Goal: Find specific page/section: Find specific page/section

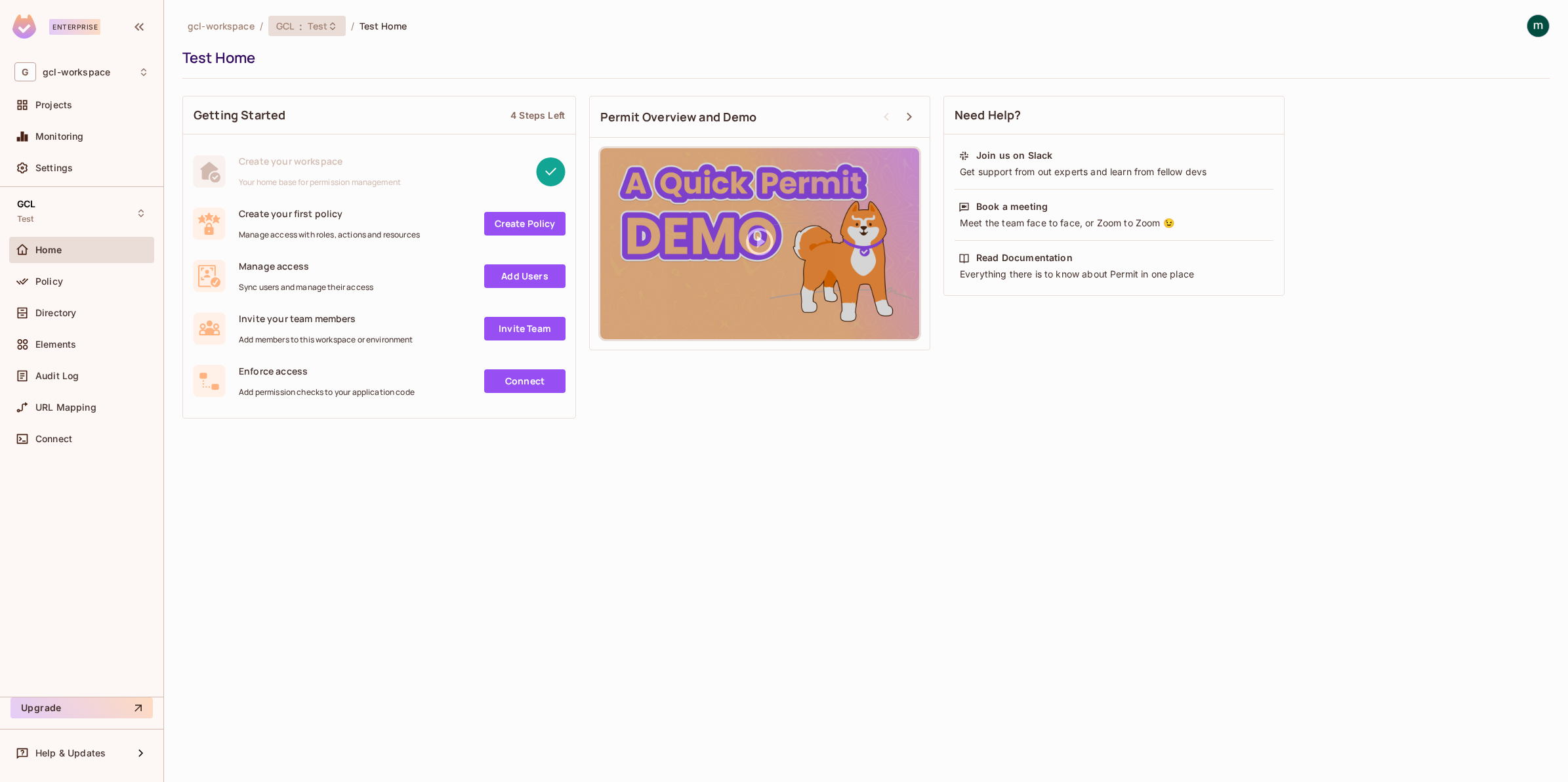
click at [292, 31] on span "GCL" at bounding box center [285, 26] width 18 height 13
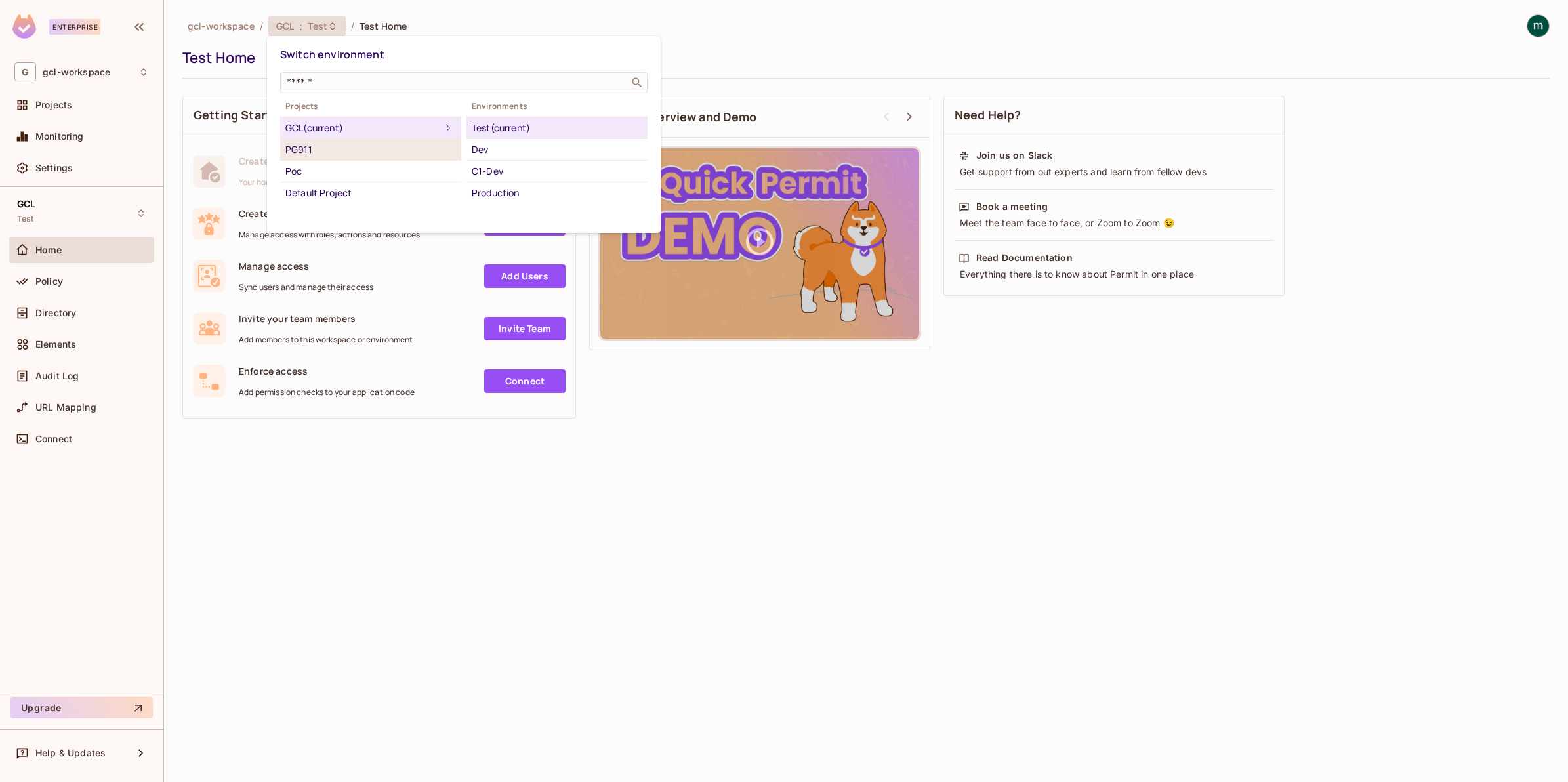
click at [315, 145] on div "PG911" at bounding box center [371, 150] width 171 height 16
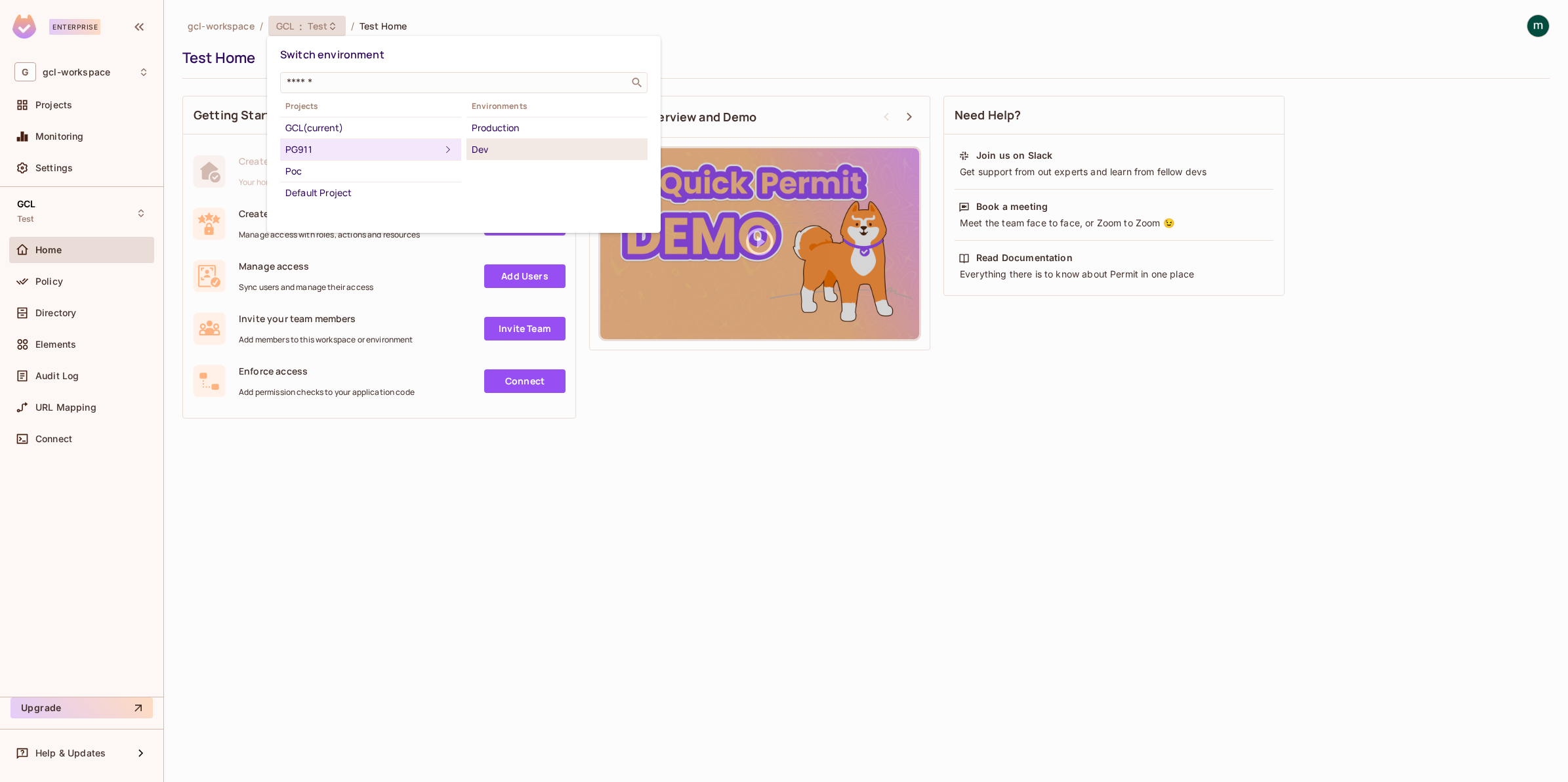
click at [491, 146] on div "Dev" at bounding box center [557, 150] width 171 height 16
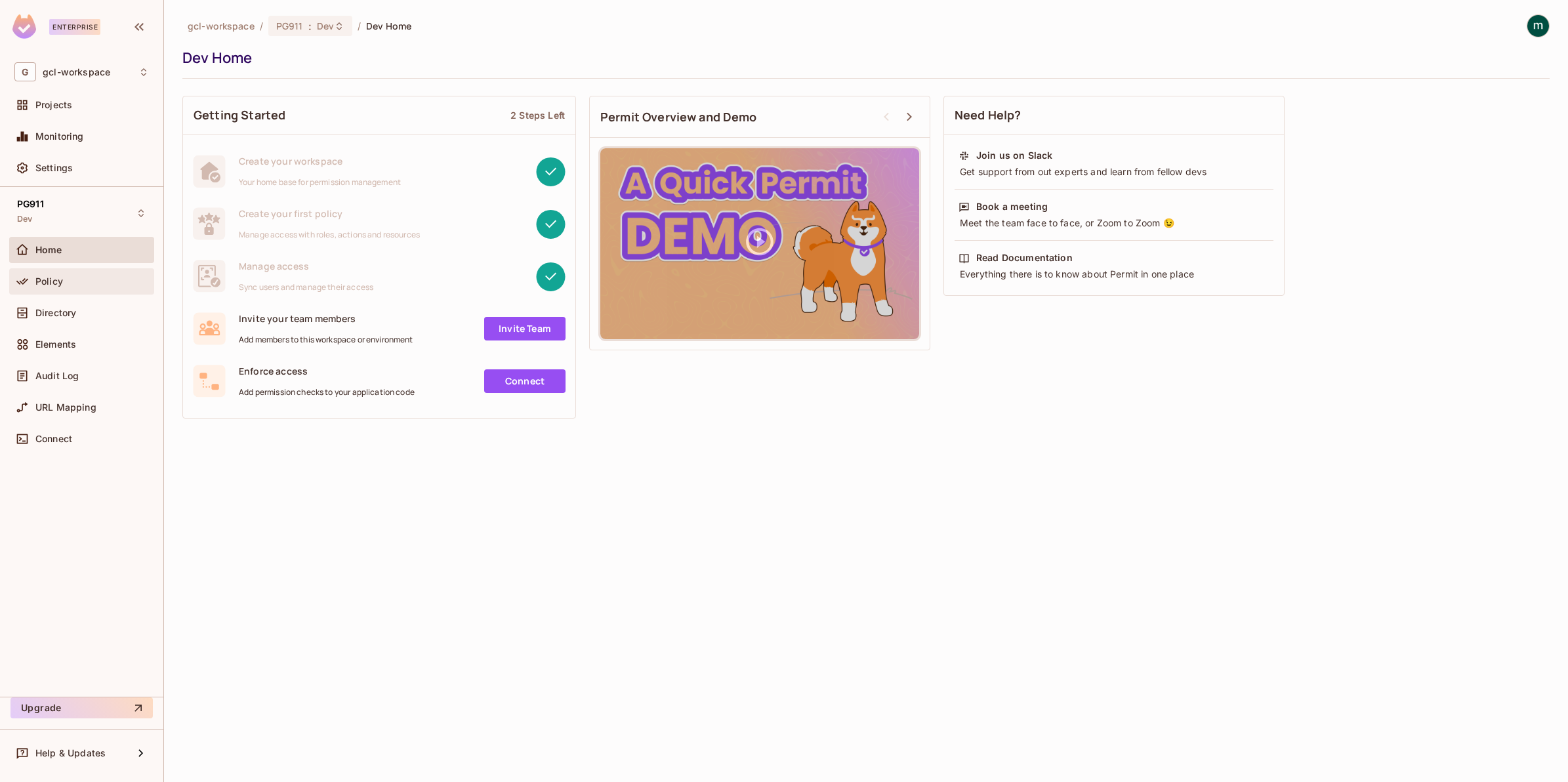
click at [40, 286] on span "Policy" at bounding box center [49, 281] width 28 height 11
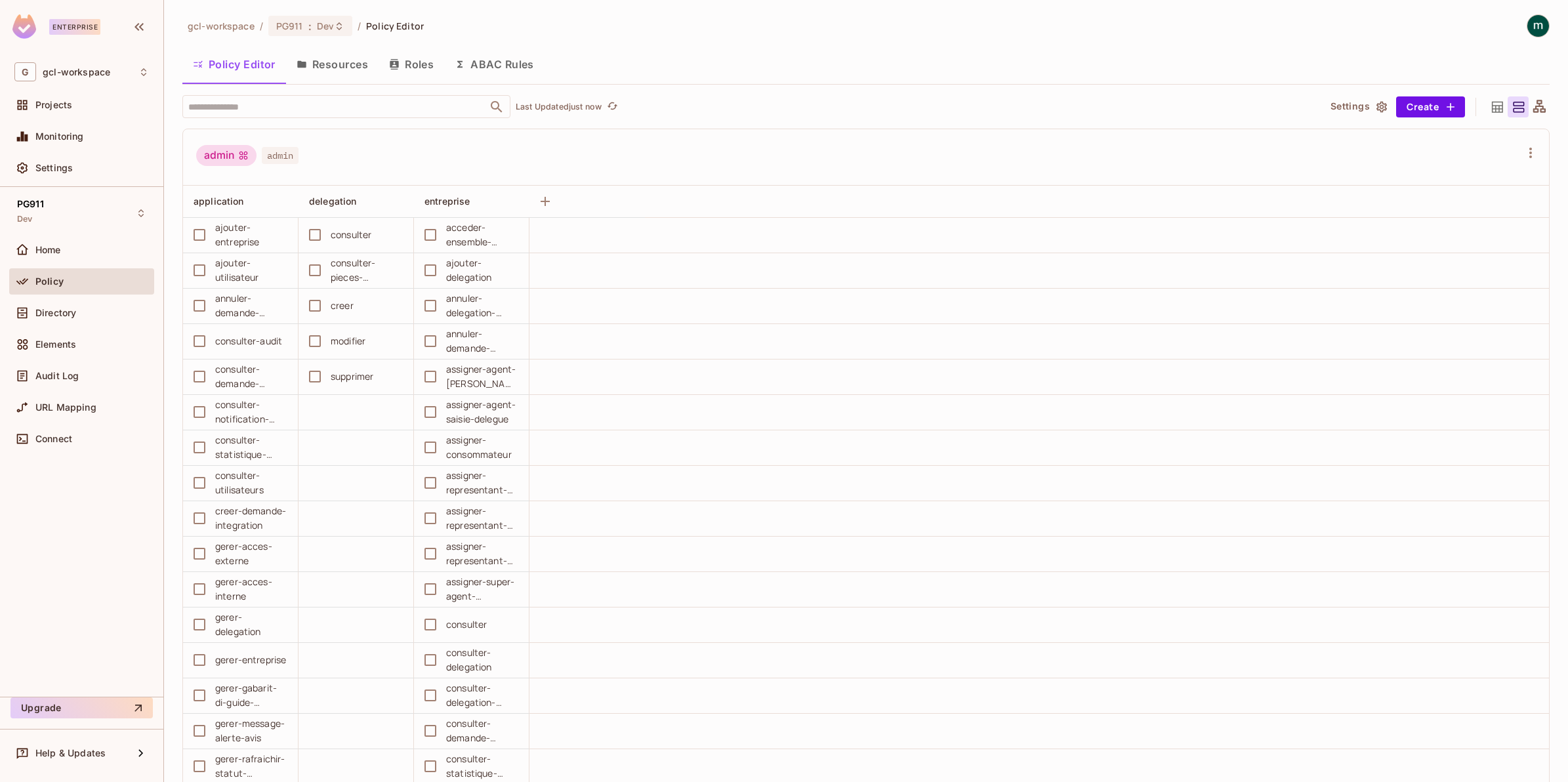
click at [399, 70] on button "Roles" at bounding box center [412, 64] width 66 height 33
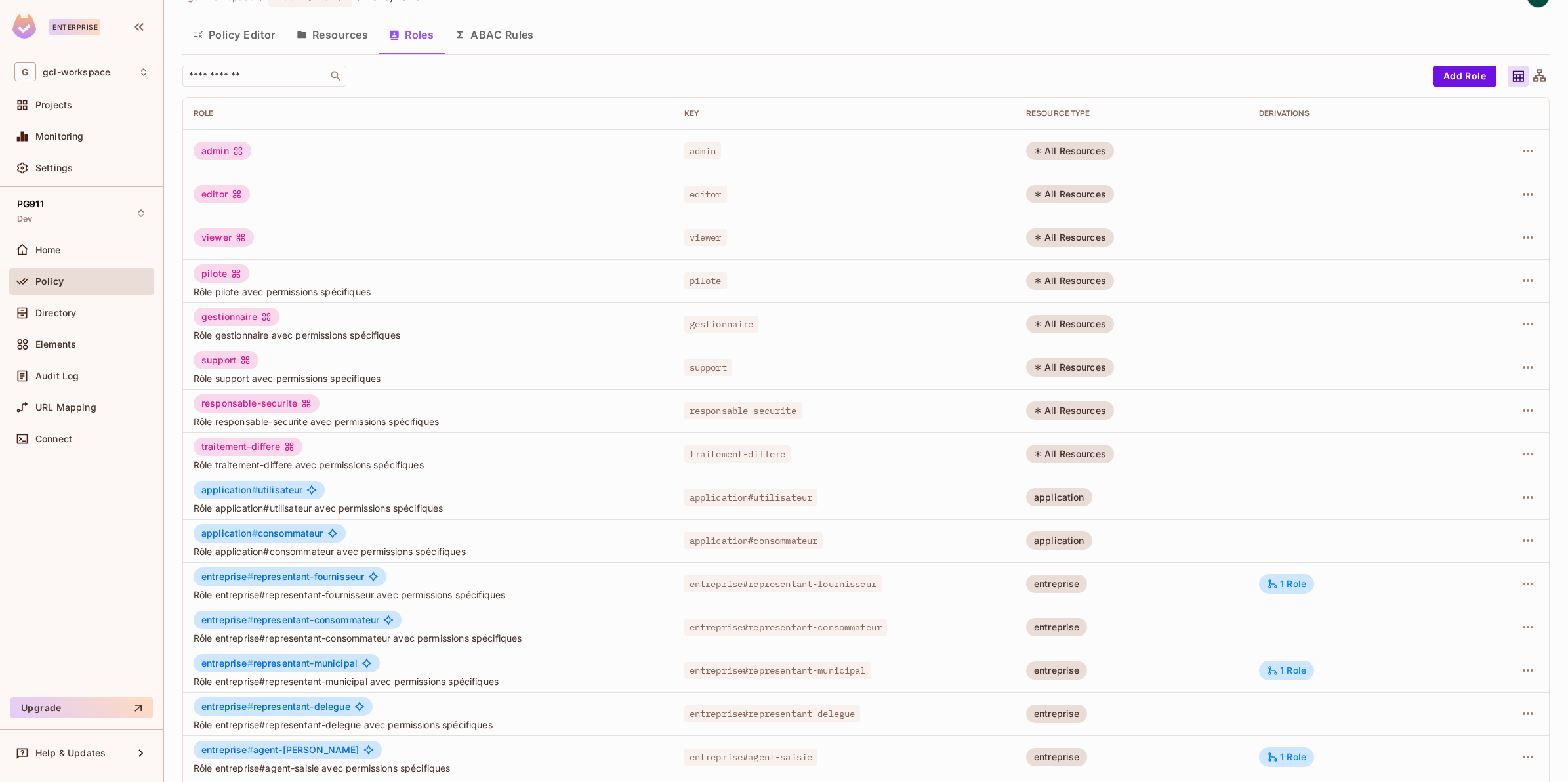
scroll to position [80, 0]
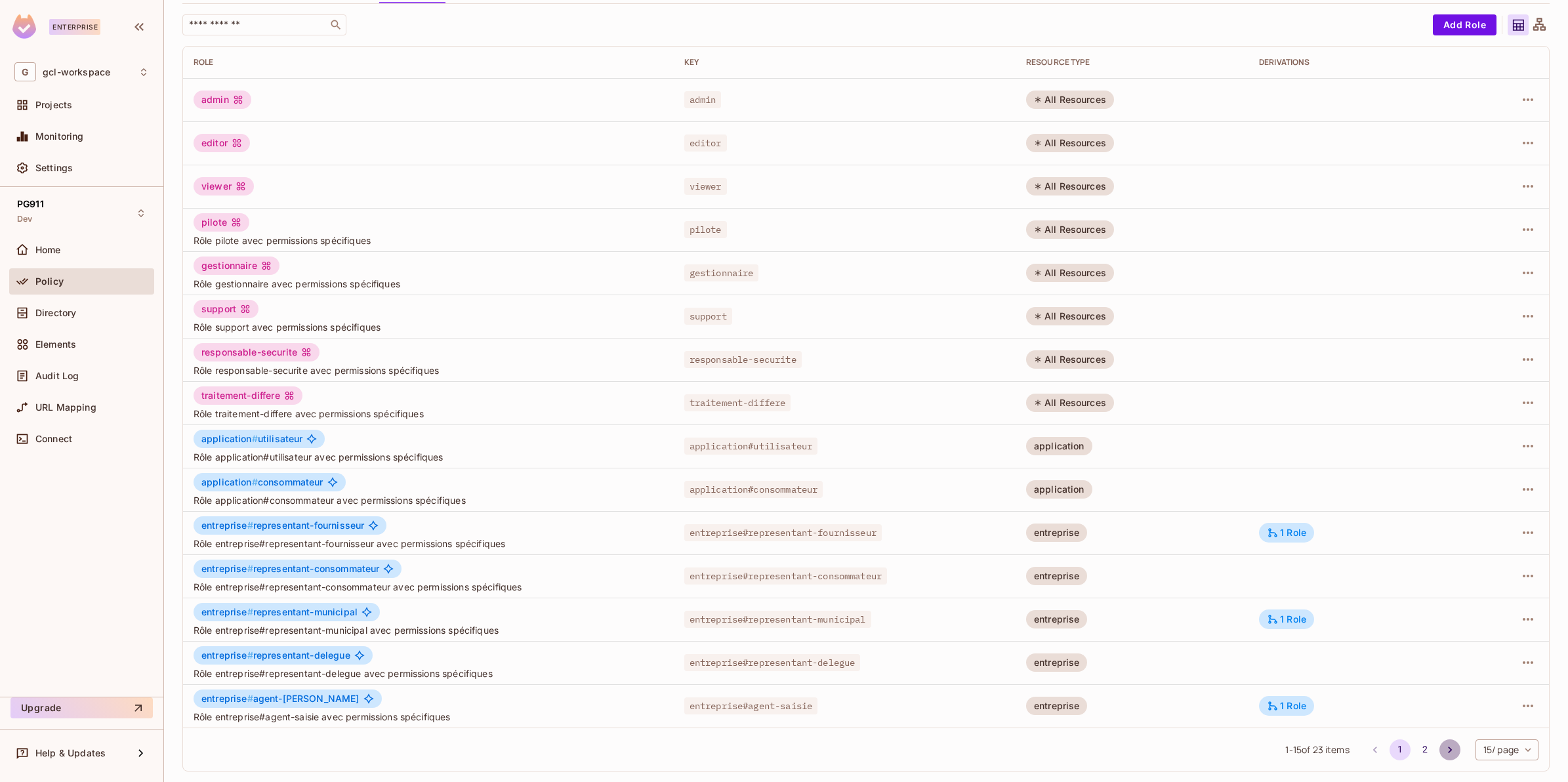
click at [1443, 750] on icon "Go to next page" at bounding box center [1450, 750] width 13 height 13
